Goal: Navigation & Orientation: Find specific page/section

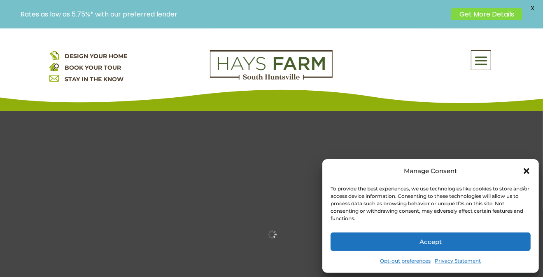
click at [525, 170] on icon "Close dialog" at bounding box center [527, 171] width 6 height 6
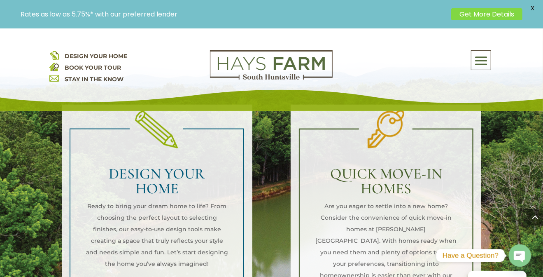
scroll to position [577, 0]
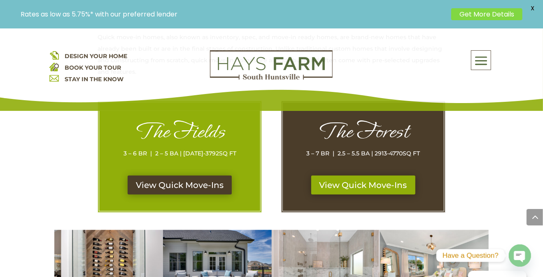
scroll to position [371, 0]
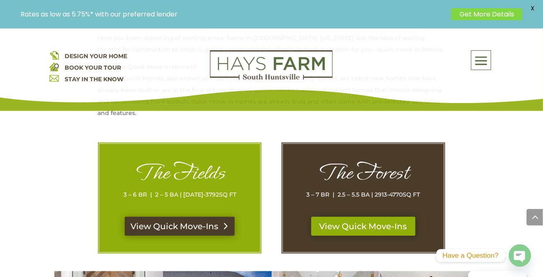
click at [183, 222] on link "View Quick Move-Ins" at bounding box center [180, 226] width 110 height 19
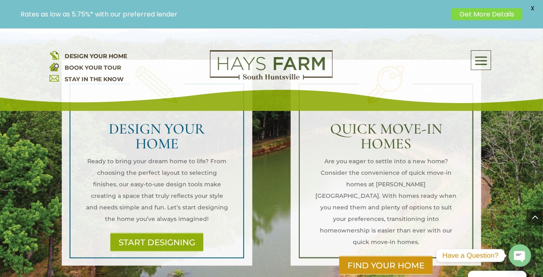
scroll to position [618, 0]
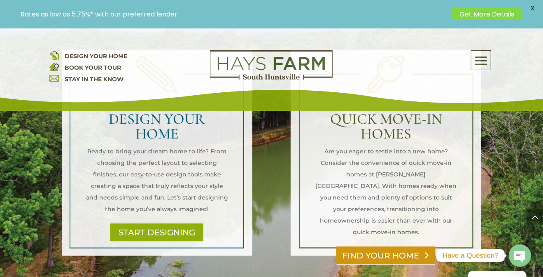
click at [405, 246] on link "FIND YOUR HOME" at bounding box center [385, 255] width 99 height 19
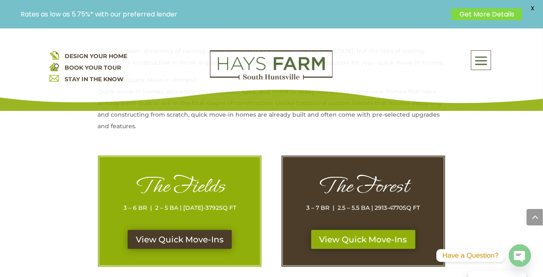
scroll to position [371, 0]
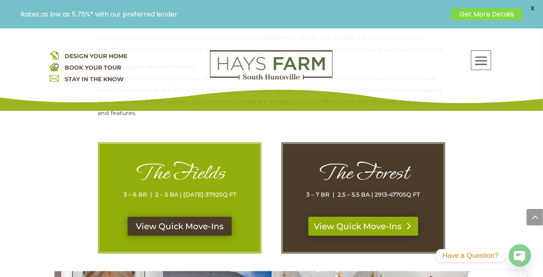
click at [372, 222] on link "View Quick Move-Ins" at bounding box center [363, 226] width 110 height 19
